Goal: Transaction & Acquisition: Purchase product/service

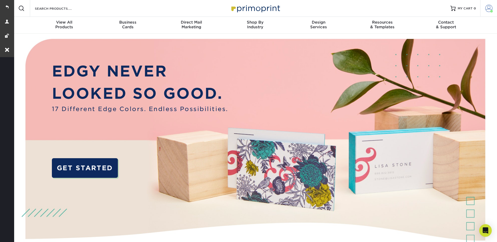
click at [488, 10] on span at bounding box center [489, 8] width 7 height 7
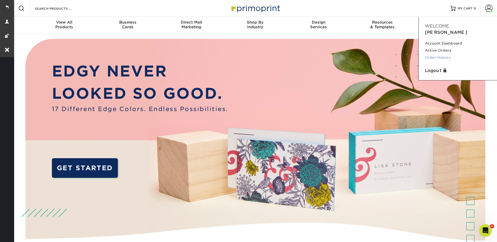
click at [443, 54] on link "Order History" at bounding box center [458, 57] width 66 height 7
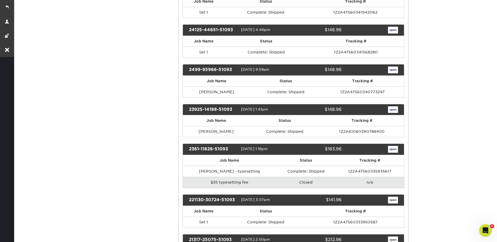
scroll to position [210, 0]
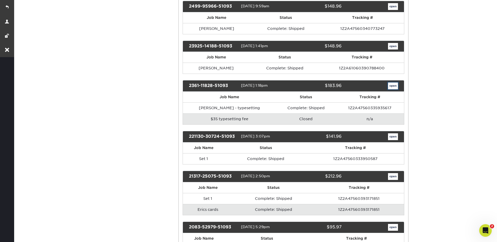
click at [395, 83] on link "open" at bounding box center [393, 86] width 10 height 7
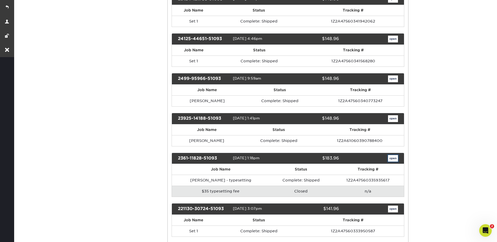
scroll to position [0, 0]
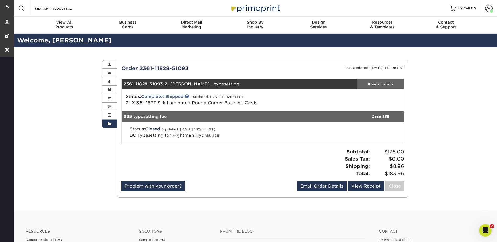
click at [388, 85] on div "view details" at bounding box center [380, 84] width 47 height 5
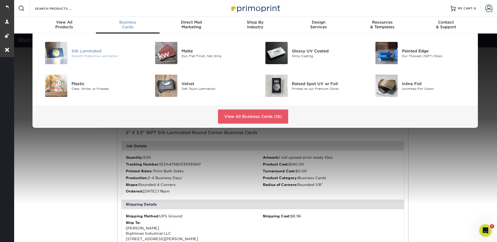
click at [78, 51] on div "Silk Laminated" at bounding box center [106, 51] width 69 height 6
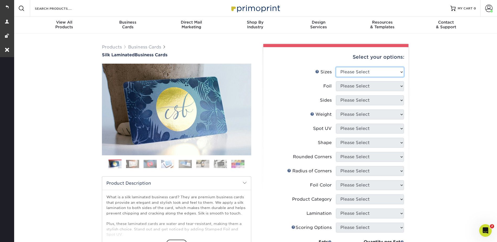
click at [358, 72] on select "Please Select 1.5" x 3.5" - Mini 1.75" x 3.5" - Mini 2" x 2" - Square 2" x 3" -…" at bounding box center [370, 72] width 68 height 10
select select "2.00x3.50"
click at [336, 67] on select "Please Select 1.5" x 3.5" - Mini 1.75" x 3.5" - Mini 2" x 2" - Square 2" x 3" -…" at bounding box center [370, 72] width 68 height 10
click at [348, 86] on select "Please Select Yes No" at bounding box center [370, 86] width 68 height 10
select select "0"
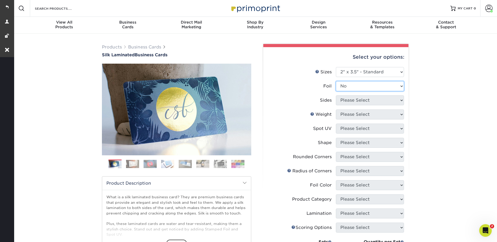
click at [336, 81] on select "Please Select Yes No" at bounding box center [370, 86] width 68 height 10
click at [350, 99] on select "Please Select Print Both Sides Print Front Only" at bounding box center [370, 100] width 68 height 10
select select "13abbda7-1d64-4f25-8bb2-c179b224825d"
click at [336, 95] on select "Please Select Print Both Sides Print Front Only" at bounding box center [370, 100] width 68 height 10
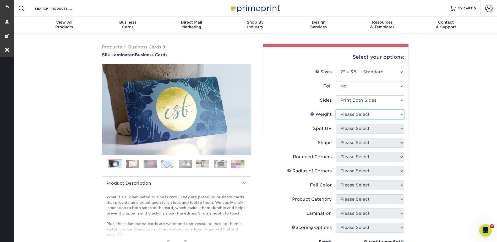
drag, startPoint x: 347, startPoint y: 114, endPoint x: 347, endPoint y: 117, distance: 3.7
click at [347, 114] on select "Please Select 16PT" at bounding box center [370, 115] width 68 height 10
select select "16PT"
click at [336, 110] on select "Please Select 16PT" at bounding box center [370, 115] width 68 height 10
click at [346, 129] on select "Please Select No Spot UV Front and Back (Both Sides) Front Only Back Only" at bounding box center [370, 129] width 68 height 10
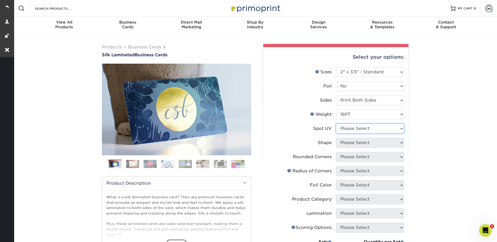
select select "3"
click at [336, 124] on select "Please Select No Spot UV Front and Back (Both Sides) Front Only Back Only" at bounding box center [370, 129] width 68 height 10
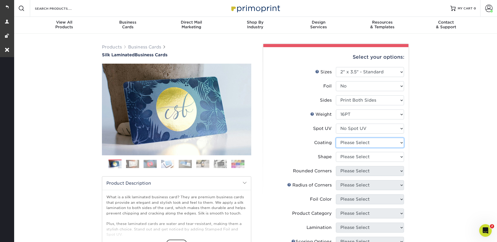
click at [347, 140] on select at bounding box center [370, 143] width 68 height 10
select select "3e7618de-abca-4bda-9f97-8b9129e913d8"
click at [336, 138] on select at bounding box center [370, 143] width 68 height 10
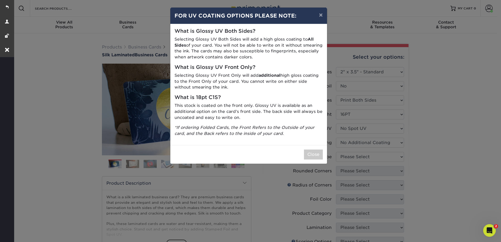
click at [347, 154] on div "× FOR UV COATING OPTIONS PLEASE NOTE: What is Glossy UV Both Sides? Selecting G…" at bounding box center [250, 121] width 501 height 242
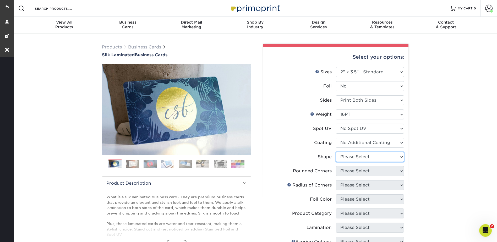
click at [344, 155] on select "Please Select Standard Oval" at bounding box center [370, 157] width 68 height 10
select select "standard"
click at [336, 152] on select "Please Select Standard Oval" at bounding box center [370, 157] width 68 height 10
drag, startPoint x: 348, startPoint y: 170, endPoint x: 350, endPoint y: 177, distance: 6.8
click at [348, 170] on select "Please Select Yes - Round 2 Corners Yes - Round 4 Corners No" at bounding box center [370, 171] width 68 height 10
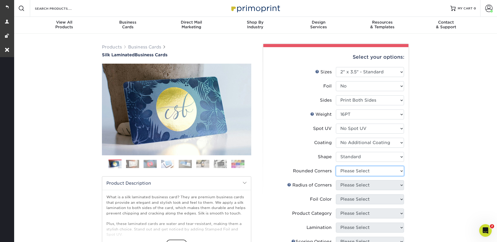
select select "0"
click at [336, 166] on select "Please Select Yes - Round 2 Corners Yes - Round 4 Corners No" at bounding box center [370, 171] width 68 height 10
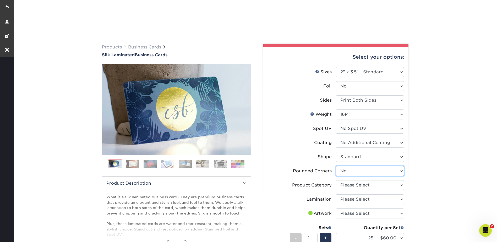
scroll to position [79, 0]
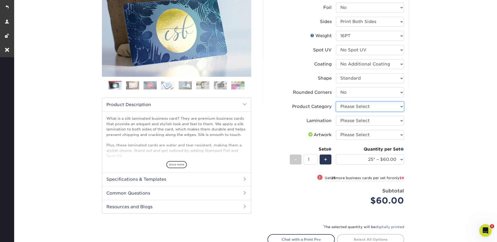
click at [353, 106] on select "Please Select Business Cards" at bounding box center [370, 107] width 68 height 10
select select "3b5148f1-0588-4f88-a218-97bcfdce65c1"
click at [336, 102] on select "Please Select Business Cards" at bounding box center [370, 107] width 68 height 10
drag, startPoint x: 347, startPoint y: 122, endPoint x: 346, endPoint y: 126, distance: 4.6
click at [347, 122] on select "Please Select Silk" at bounding box center [370, 121] width 68 height 10
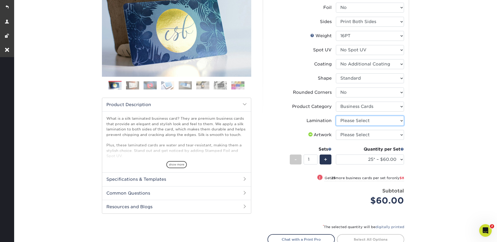
select select "ccacb42f-45f7-42d3-bbd3-7c8421cf37f0"
click at [336, 116] on select "Please Select Silk" at bounding box center [370, 121] width 68 height 10
click at [345, 133] on select "Please Select I will upload files I need a design - $100" at bounding box center [370, 135] width 68 height 10
select select "upload"
click at [336, 130] on select "Please Select I will upload files I need a design - $100" at bounding box center [370, 135] width 68 height 10
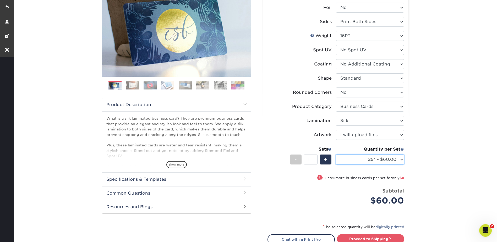
click at [364, 155] on select "25* – $60.00 50* – $68.00 75* – $76.00 100* – $84.00 250* – $92.00 500 – $96.00…" at bounding box center [370, 160] width 68 height 10
select select "250* – $92.00"
click at [336, 155] on select "25* – $60.00 50* – $68.00 75* – $76.00 100* – $84.00 250* – $92.00 500 – $96.00…" at bounding box center [370, 160] width 68 height 10
click at [375, 238] on link "Proceed to Shipping" at bounding box center [370, 238] width 67 height 9
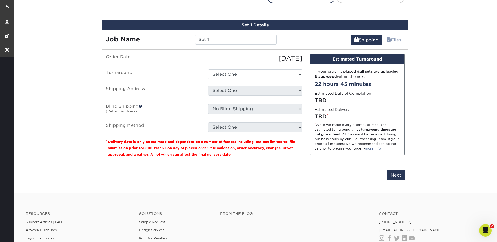
scroll to position [327, 0]
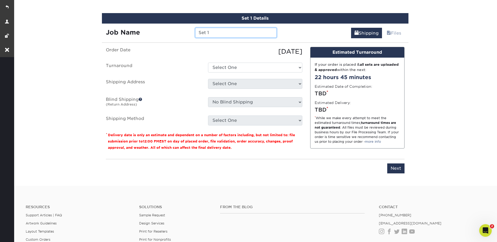
drag, startPoint x: 218, startPoint y: 32, endPoint x: 192, endPoint y: 34, distance: 26.0
click at [192, 34] on div "Set 1" at bounding box center [235, 33] width 89 height 10
type input "G"
type input "[PERSON_NAME] - typesetting"
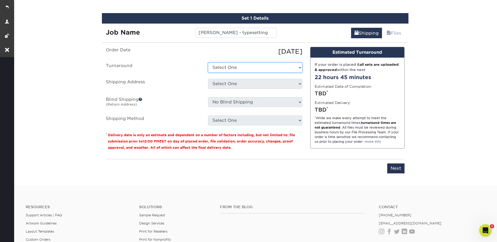
click at [228, 64] on select "Select One 2-4 Business Days 2 Day Next Business Day" at bounding box center [255, 68] width 94 height 10
select select "75495d5f-2f89-49bb-a186-824331e501c3"
click at [208, 63] on select "Select One 2-4 Business Days 2 Day Next Business Day" at bounding box center [255, 68] width 94 height 10
click at [228, 85] on select "Select One Ben Rightman Industrial + Add New Address" at bounding box center [255, 84] width 94 height 10
select select "122959"
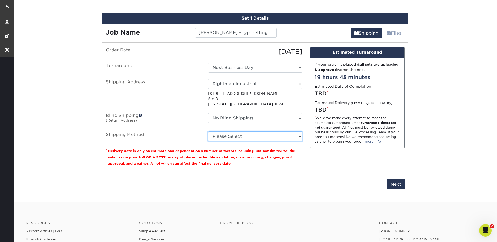
click at [245, 134] on select "Please Select Ground Shipping (+$7.84) 3 Day Shipping Service (+$15.34) 2 Day A…" at bounding box center [255, 137] width 94 height 10
select select "03"
click at [208, 132] on select "Please Select Ground Shipping (+$7.84) 3 Day Shipping Service (+$15.34) 2 Day A…" at bounding box center [255, 137] width 94 height 10
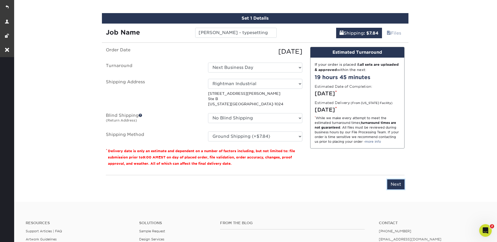
click at [397, 183] on input "Next" at bounding box center [396, 185] width 17 height 10
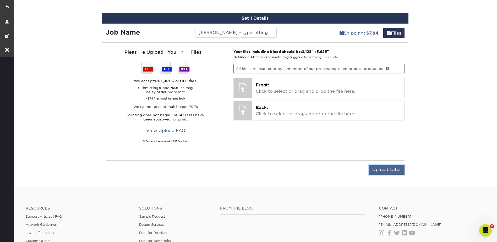
click at [386, 169] on input "Upload Later" at bounding box center [387, 170] width 36 height 10
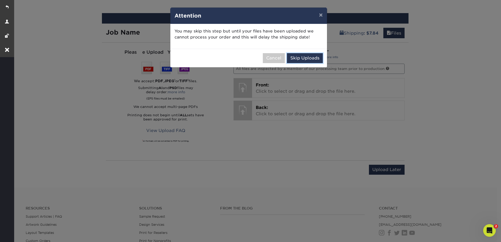
click at [310, 58] on button "Skip Uploads" at bounding box center [305, 58] width 36 height 10
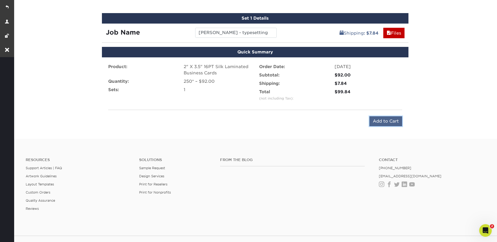
click at [388, 121] on input "Add to Cart" at bounding box center [386, 121] width 33 height 10
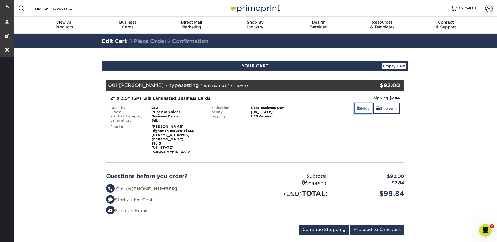
click at [366, 108] on link "Files" at bounding box center [363, 108] width 18 height 11
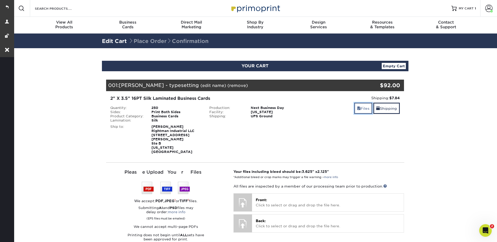
click at [367, 107] on link "Files" at bounding box center [363, 108] width 18 height 11
